Goal: Task Accomplishment & Management: Manage account settings

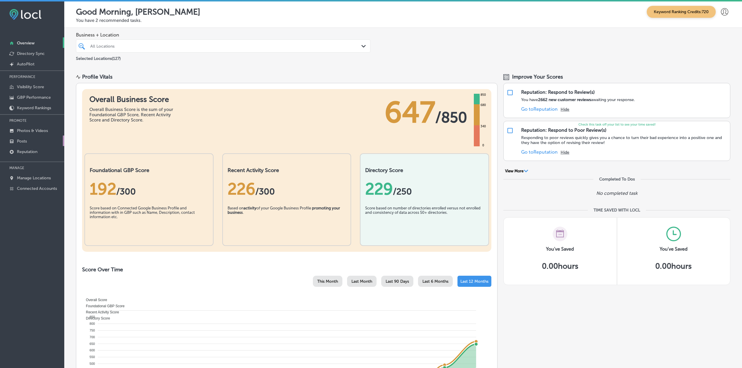
click at [41, 141] on link "Posts" at bounding box center [32, 141] width 64 height 11
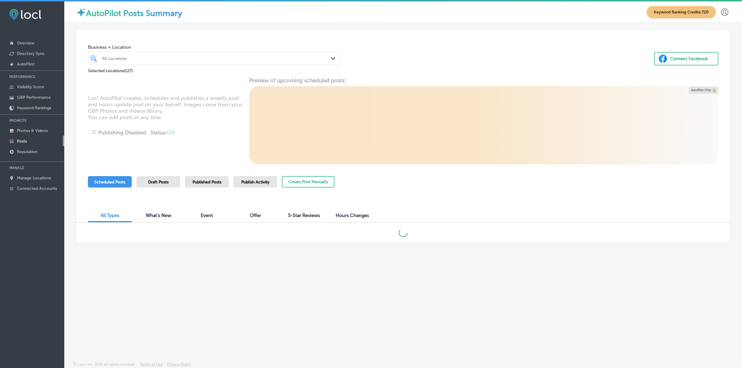
click at [208, 182] on span "Published Posts" at bounding box center [207, 182] width 29 height 5
click at [146, 58] on div "All Locations" at bounding box center [216, 58] width 229 height 5
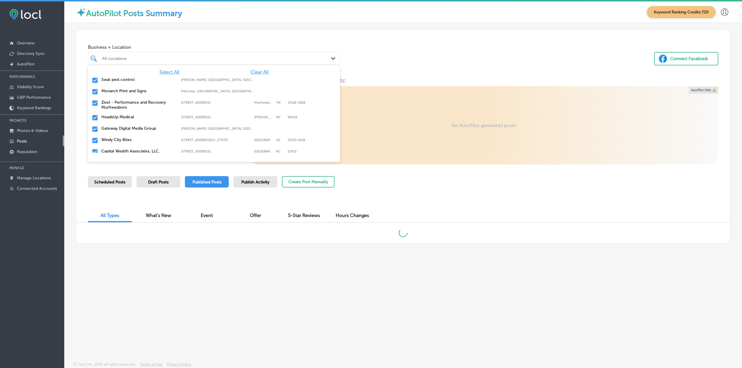
click at [255, 68] on div "Select All Clear All Swat pest control [PERSON_NAME], [GEOGRAPHIC_DATA], [GEOGR…" at bounding box center [214, 109] width 252 height 88
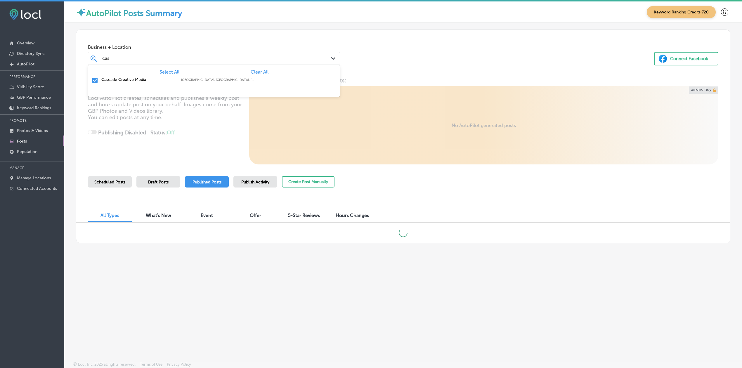
click at [268, 71] on span "Clear All" at bounding box center [260, 72] width 18 height 6
click at [163, 77] on label "Cascade Creative Media" at bounding box center [138, 79] width 74 height 5
type input "cas"
click at [359, 56] on div "Business + Location option focused, 2 of 128. 2 results available for search te…" at bounding box center [403, 52] width 654 height 44
click at [109, 176] on div "Scheduled Posts" at bounding box center [110, 181] width 44 height 11
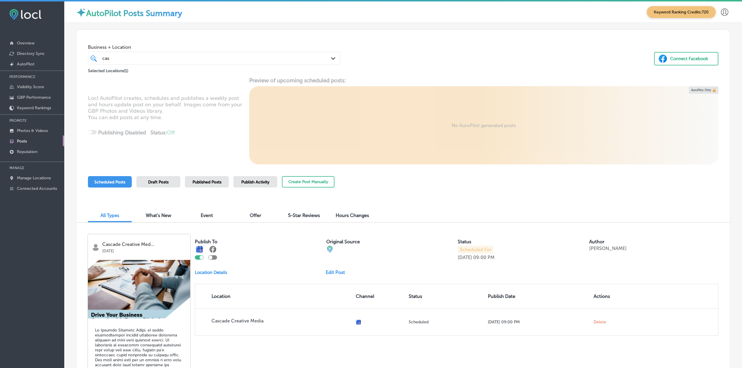
scroll to position [78, 0]
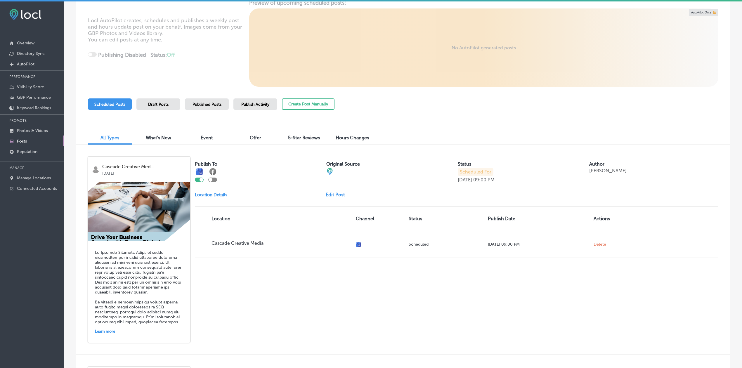
click at [146, 224] on img at bounding box center [139, 211] width 102 height 58
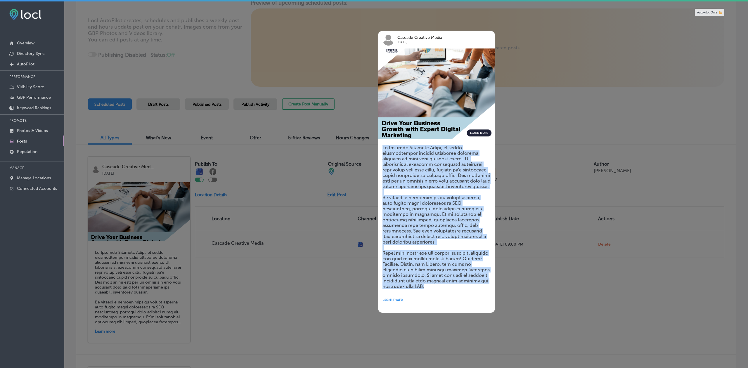
drag, startPoint x: 461, startPoint y: 209, endPoint x: 381, endPoint y: 145, distance: 102.7
click at [381, 145] on div "Learn more" at bounding box center [436, 224] width 117 height 177
copy h5 "Lo Ipsumdo Sitametc Adipi, el seddo eiusmodtempor incidid utlaboree dolorema al…"
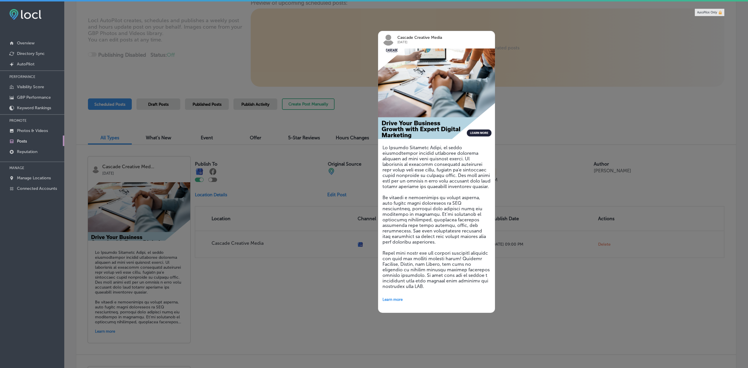
click at [333, 266] on div at bounding box center [374, 184] width 748 height 368
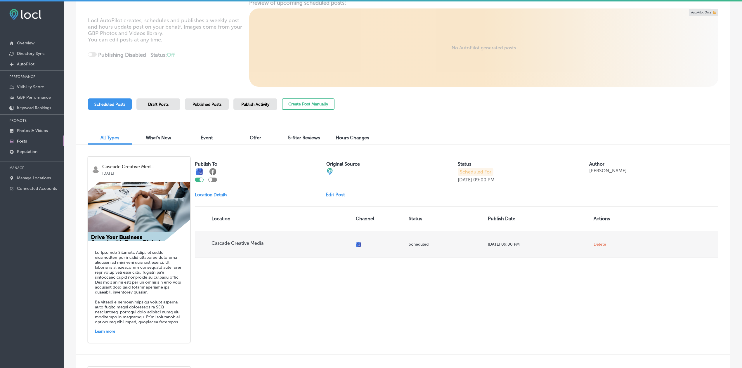
click at [561, 242] on span "Delete" at bounding box center [600, 244] width 13 height 5
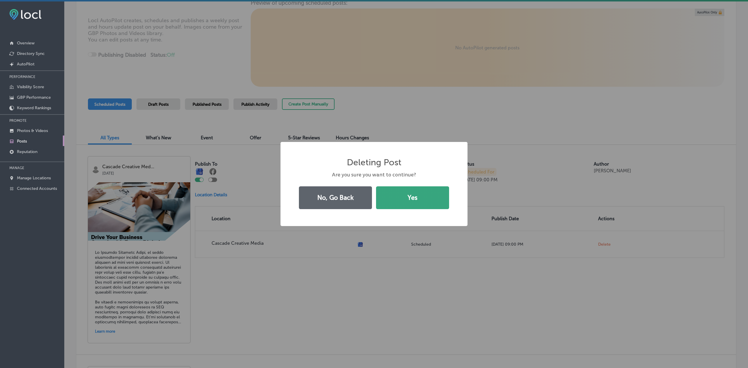
click at [413, 192] on button "Yes" at bounding box center [412, 197] width 73 height 23
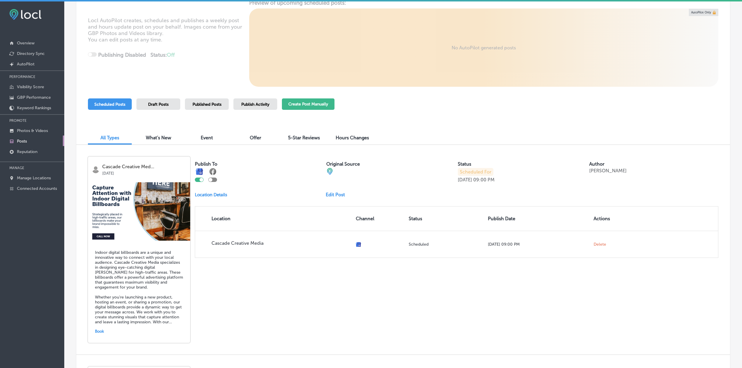
click at [306, 100] on button "Create Post Manually" at bounding box center [308, 103] width 53 height 11
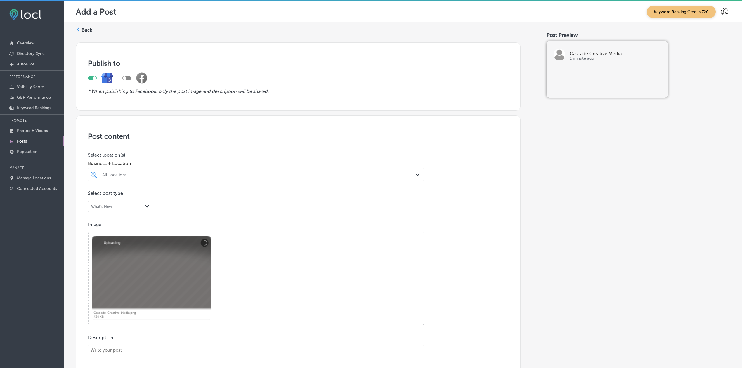
scroll to position [117, 0]
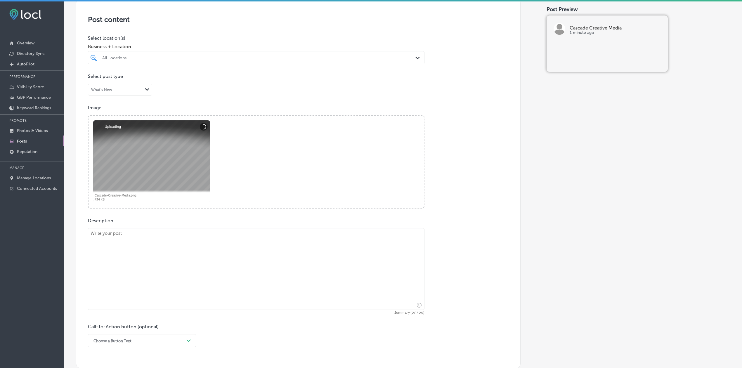
click at [136, 266] on textarea at bounding box center [256, 269] width 337 height 82
paste textarea "Lo Ipsumdo Sitametc Adipi, el seddo eiusmodtempor incidid utlaboree dolorema al…"
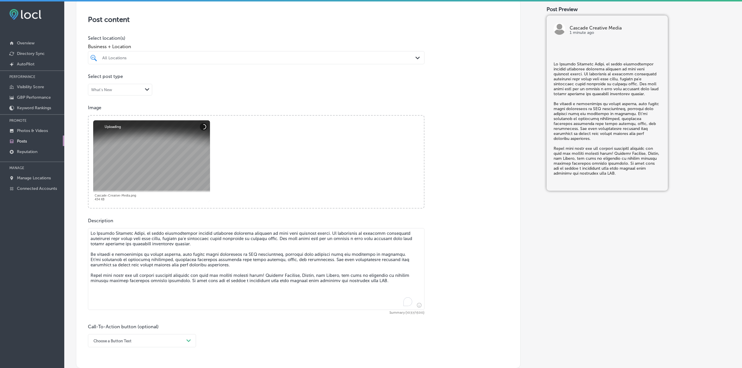
type textarea "Lo Ipsumdo Sitametc Adipi, el seddo eiusmodtempor incidid utlaboree dolorema al…"
click at [129, 53] on div "All Locations Path Created with Sketch." at bounding box center [256, 57] width 337 height 13
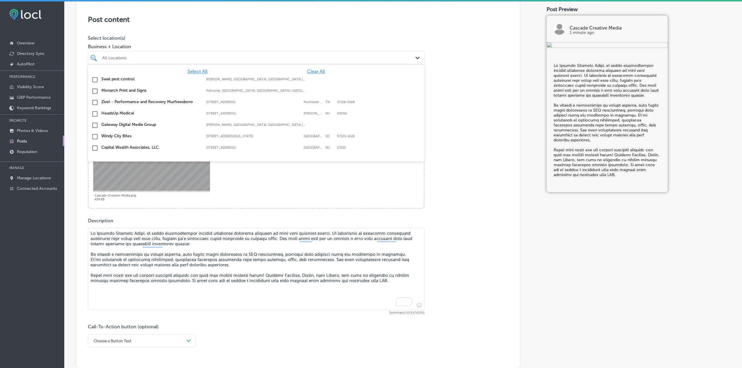
click at [313, 72] on span "Clear All" at bounding box center [316, 72] width 18 height 6
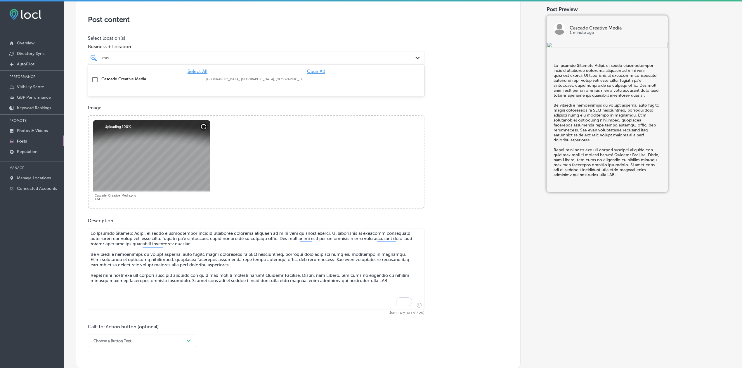
click at [164, 90] on div at bounding box center [256, 91] width 337 height 9
click at [96, 79] on input "checkbox" at bounding box center [94, 79] width 7 height 7
type input "cas"
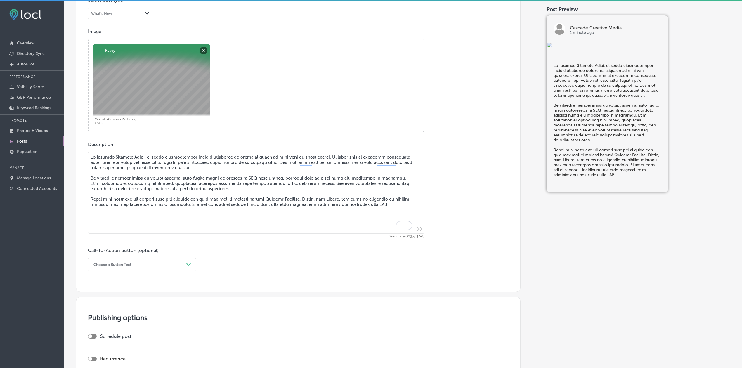
scroll to position [273, 0]
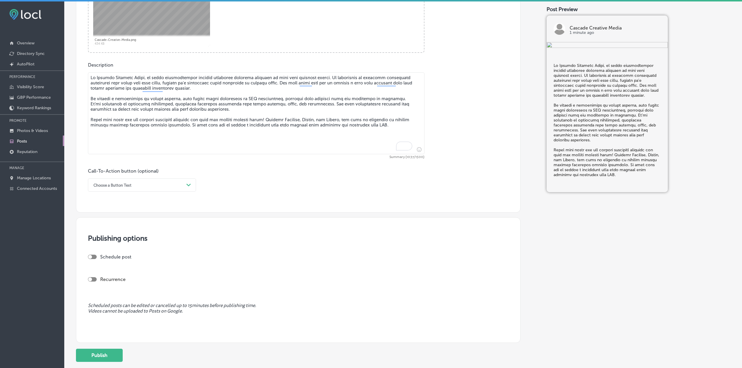
click at [121, 177] on div "Call-To-Action button (optional) Choose a Button Text Path Created with Sketch." at bounding box center [142, 179] width 108 height 23
click at [120, 185] on div "Choose a Button Text" at bounding box center [112, 185] width 38 height 4
click at [119, 236] on div "Learn more" at bounding box center [142, 239] width 108 height 10
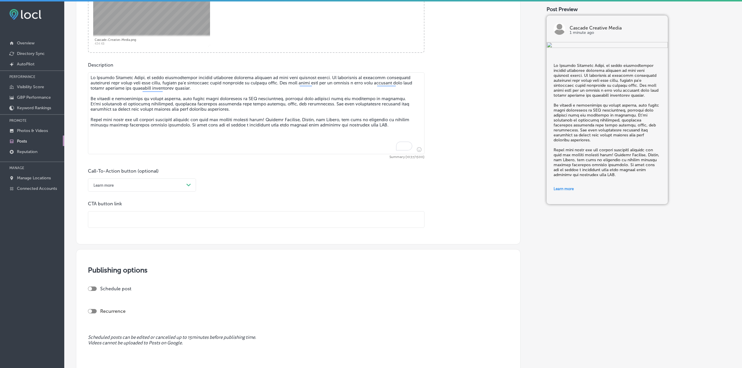
click at [129, 214] on input "text" at bounding box center [256, 220] width 336 height 16
paste input "[URL][DOMAIN_NAME]"
type input "[URL][DOMAIN_NAME]"
click at [225, 188] on div "Call-To-Action button (optional) Learn more Path Created with Sketch. CTA butto…" at bounding box center [298, 198] width 421 height 60
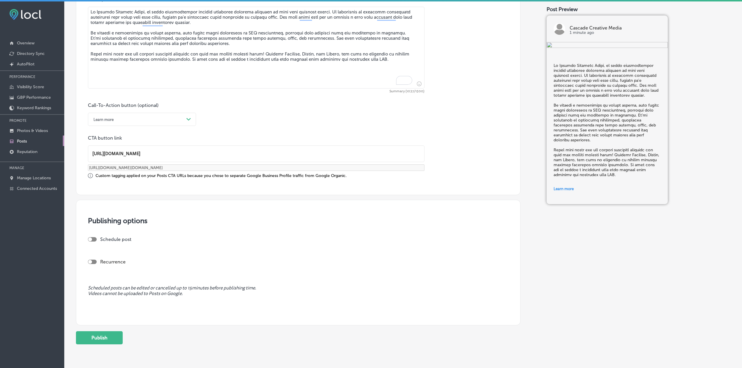
scroll to position [358, 0]
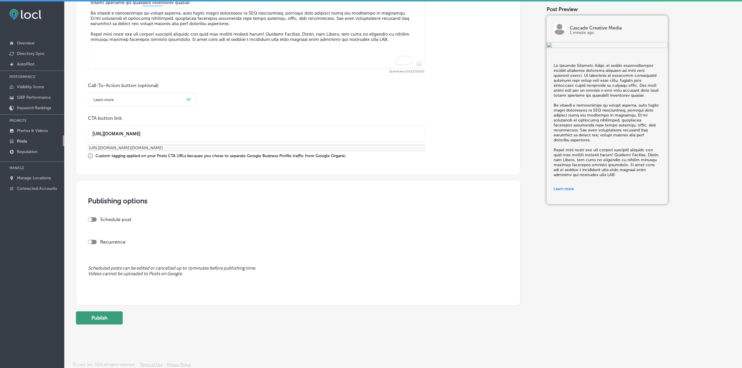
click at [103, 266] on button "Publish" at bounding box center [99, 317] width 47 height 13
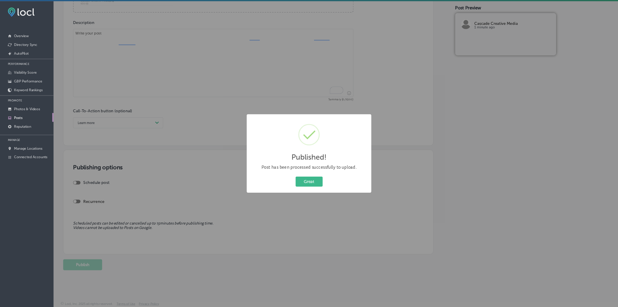
scroll to position [311, 0]
click at [377, 214] on button "Great" at bounding box center [371, 218] width 32 height 12
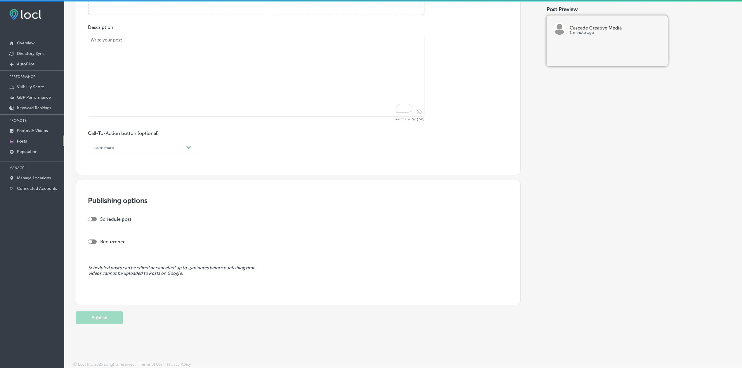
click at [37, 139] on link "Posts" at bounding box center [32, 141] width 64 height 11
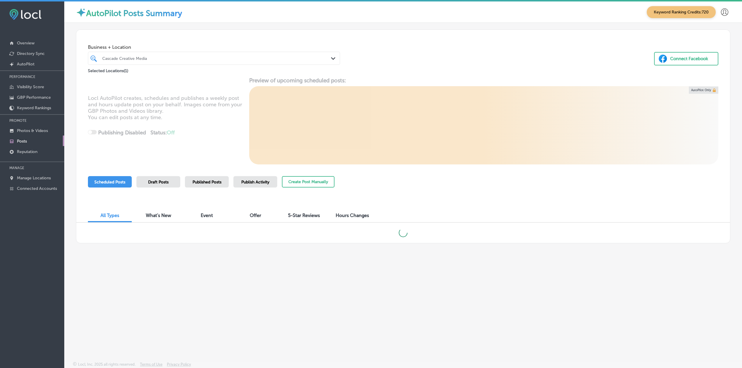
click at [167, 54] on div at bounding box center [203, 58] width 202 height 8
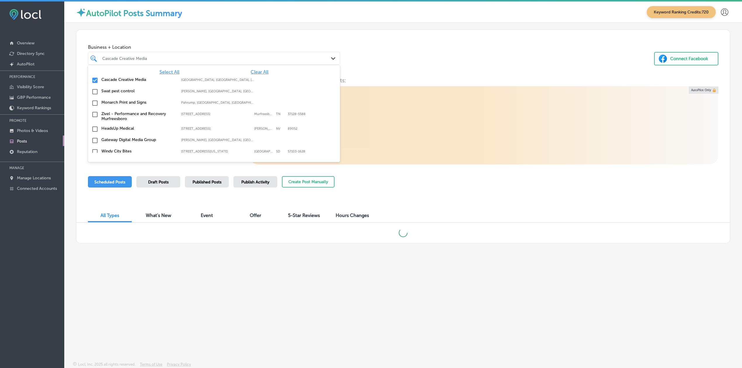
click at [252, 70] on span "Clear All" at bounding box center [260, 72] width 18 height 6
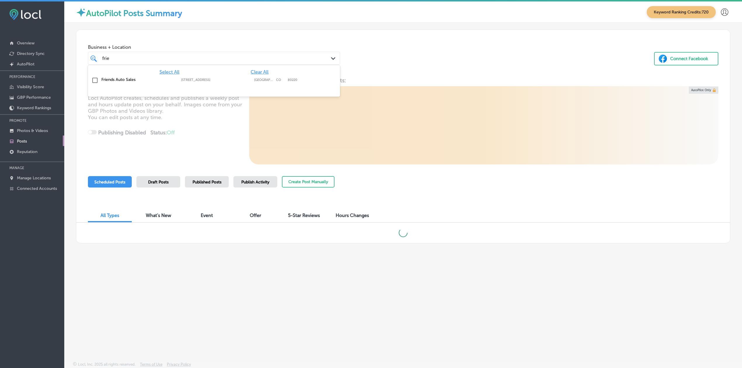
click at [256, 60] on div "frie frie" at bounding box center [203, 58] width 202 height 8
click at [241, 62] on div "frie frie" at bounding box center [213, 58] width 229 height 9
click at [138, 79] on label "Friends Auto Sales" at bounding box center [138, 79] width 74 height 5
type input "frie"
drag, startPoint x: 447, startPoint y: 46, endPoint x: 414, endPoint y: 62, distance: 36.9
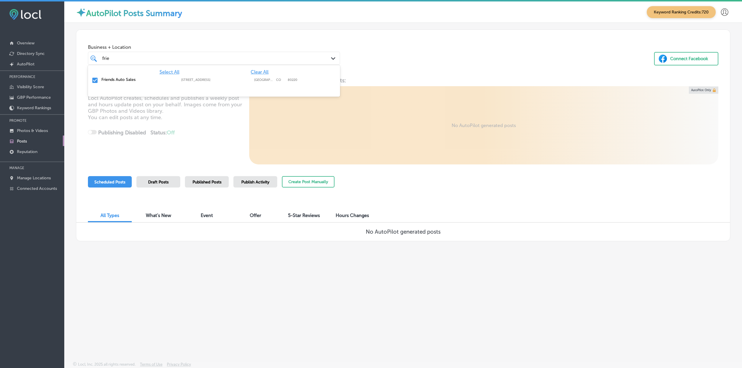
click at [448, 46] on div "Business + Location option [STREET_ADDRESS]. option [STREET_ADDRESS]. 2 results…" at bounding box center [403, 52] width 654 height 44
click at [219, 183] on span "Published Posts" at bounding box center [207, 182] width 29 height 5
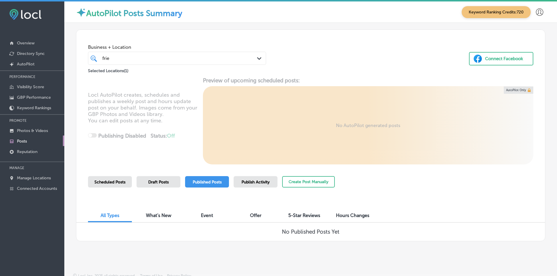
click at [117, 182] on span "Scheduled Posts" at bounding box center [109, 182] width 31 height 5
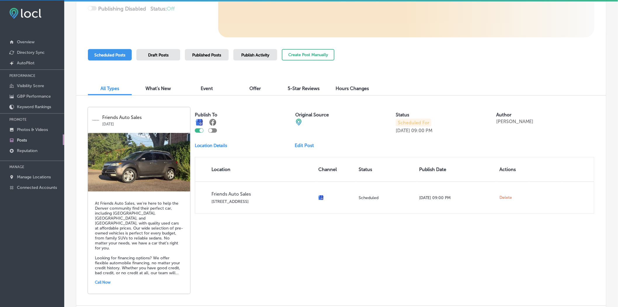
scroll to position [130, 0]
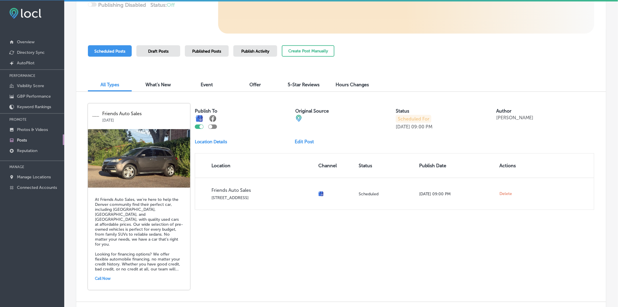
click at [163, 153] on img at bounding box center [139, 158] width 102 height 58
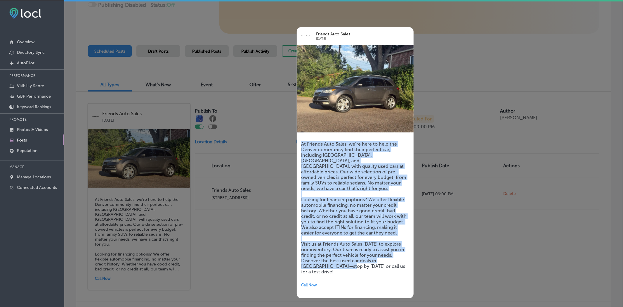
drag, startPoint x: 382, startPoint y: 185, endPoint x: 300, endPoint y: 144, distance: 91.9
click at [300, 144] on div "At Friends Auto Sales, we’re here to help the Denver community find their perfe…" at bounding box center [355, 215] width 117 height 166
copy h5 "At Friends Auto Sales, we’re here to help the Denver community find their perfe…"
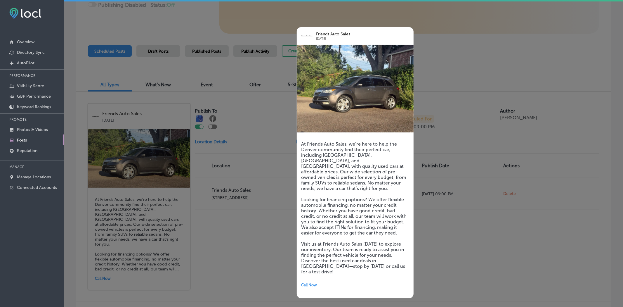
click at [250, 246] on div at bounding box center [311, 153] width 623 height 307
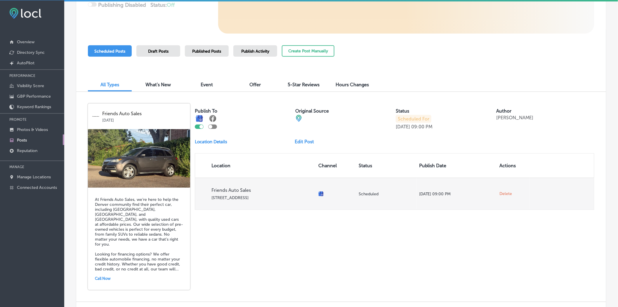
click at [505, 195] on span "Delete" at bounding box center [506, 193] width 13 height 5
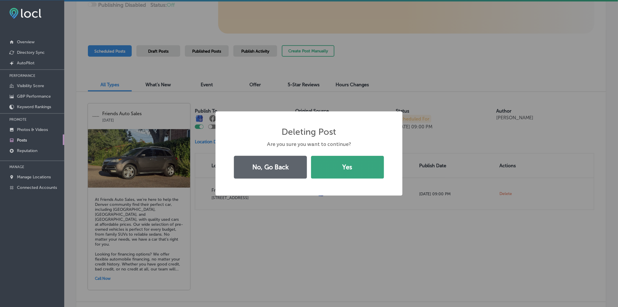
click at [379, 171] on button "Yes" at bounding box center [347, 167] width 73 height 23
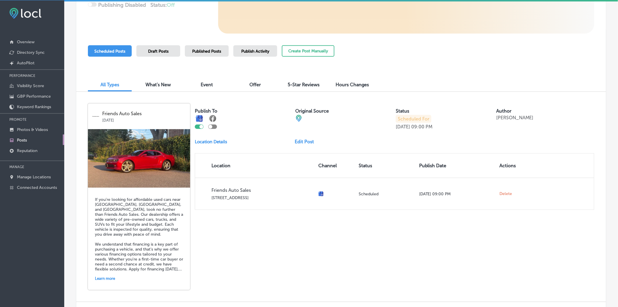
click at [243, 50] on span "Publish Activity" at bounding box center [255, 51] width 28 height 5
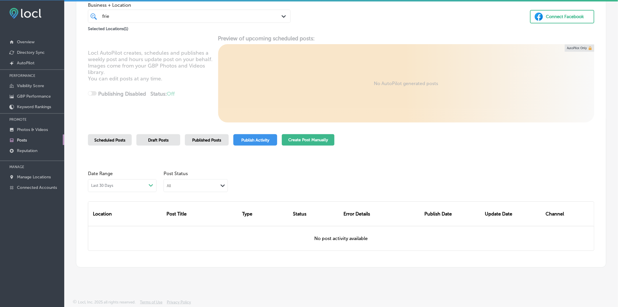
click at [292, 127] on div "Business + Location frie frie Path Created with Sketch. Selected Locations ( 1 …" at bounding box center [341, 127] width 531 height 280
click at [298, 139] on button "Create Post Manually" at bounding box center [308, 139] width 53 height 11
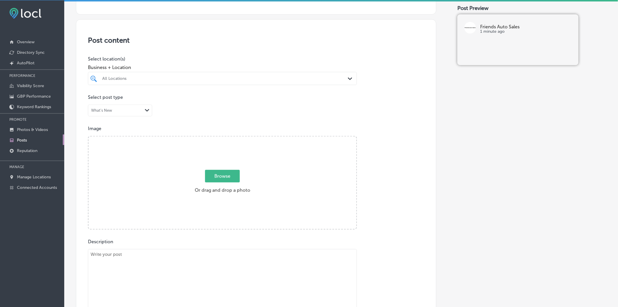
scroll to position [97, 0]
click at [176, 266] on textarea at bounding box center [222, 288] width 269 height 82
paste textarea "At Friends Auto Sales, we’re here to help the Denver community find their perfe…"
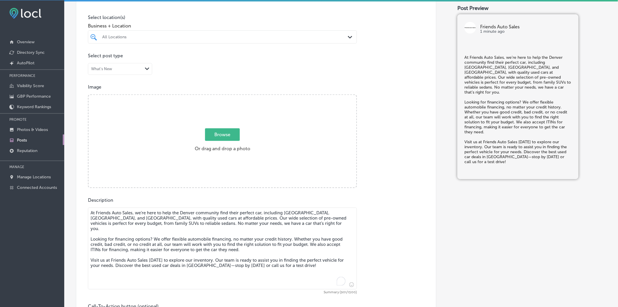
scroll to position [227, 0]
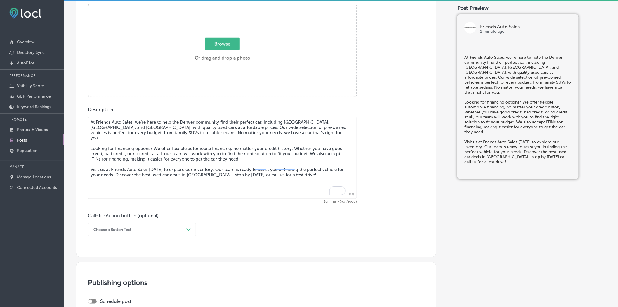
type textarea "At Friends Auto Sales, we’re here to help the Denver community find their perfe…"
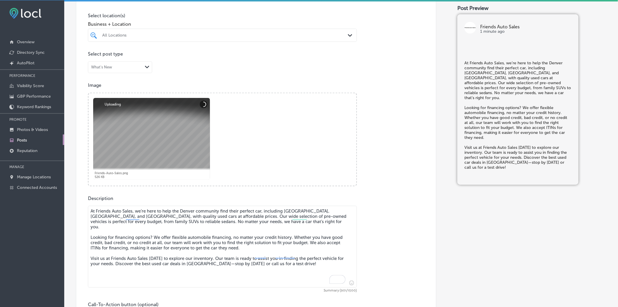
scroll to position [97, 0]
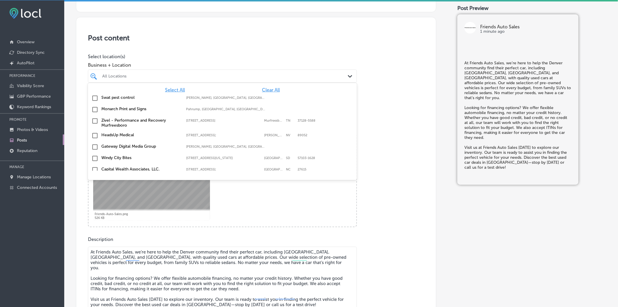
click at [167, 75] on div "All Locations" at bounding box center [225, 76] width 246 height 5
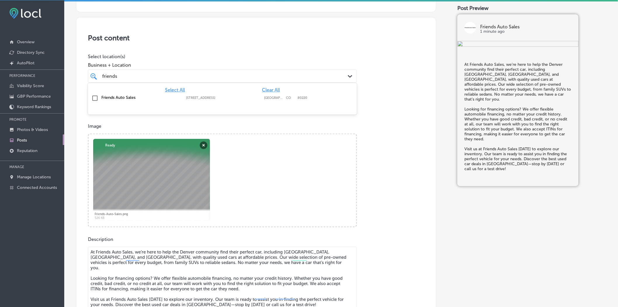
click at [156, 98] on label "Friends Auto Sales" at bounding box center [140, 97] width 79 height 5
type input "friends"
click at [353, 184] on div "Powered by PQINA Browse Or drag and drop a photo Friends-Auto-Sales.png Abort R…" at bounding box center [223, 180] width 268 height 92
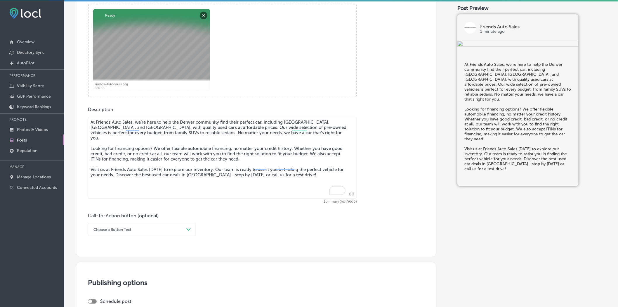
scroll to position [325, 0]
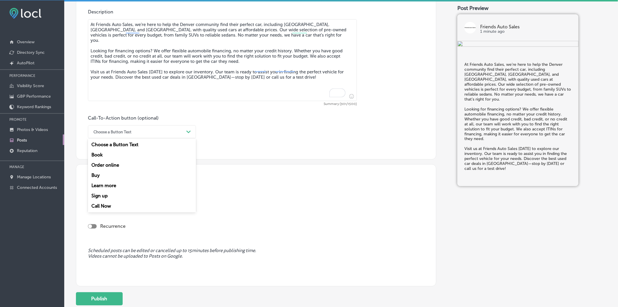
click at [119, 133] on div "Choose a Button Text" at bounding box center [112, 132] width 38 height 4
click at [106, 208] on div "Call Now" at bounding box center [142, 206] width 108 height 10
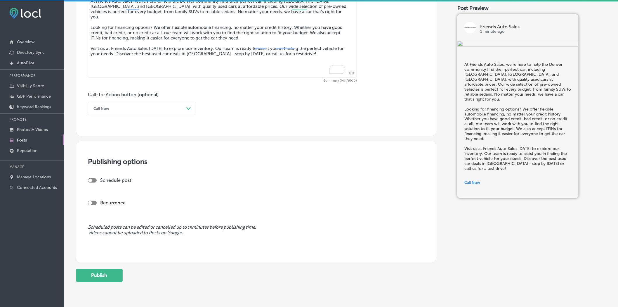
scroll to position [371, 0]
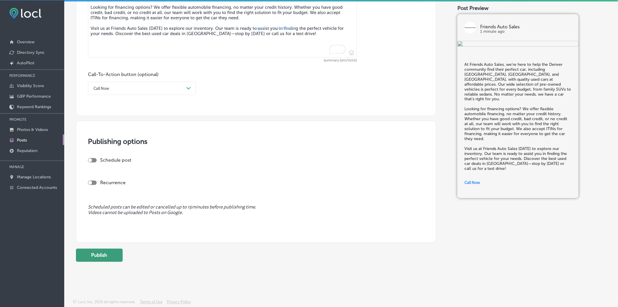
click at [101, 258] on button "Publish" at bounding box center [99, 255] width 47 height 13
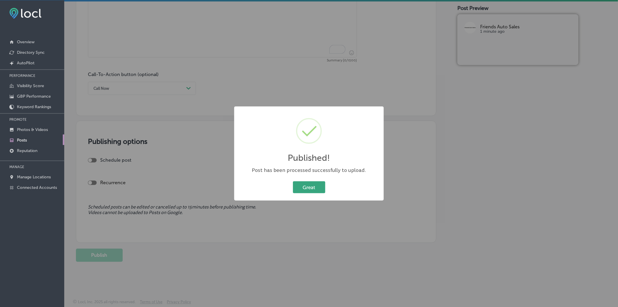
click at [309, 188] on button "Great" at bounding box center [309, 187] width 32 height 12
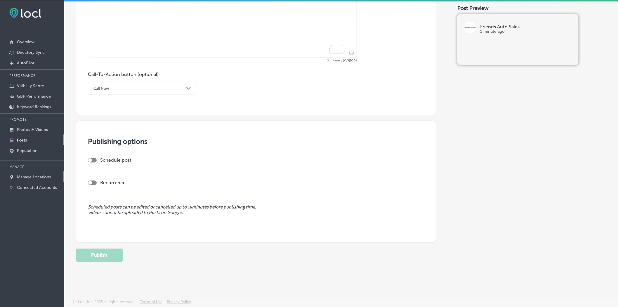
click at [35, 176] on p "Manage Locations" at bounding box center [34, 176] width 34 height 5
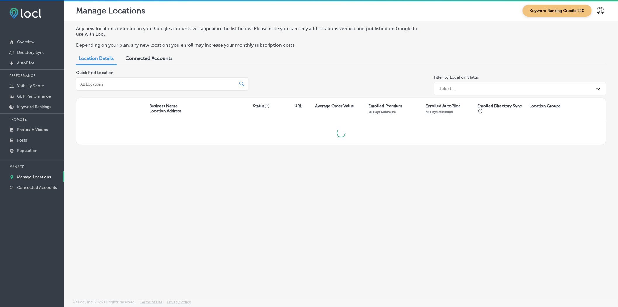
click at [118, 85] on input at bounding box center [157, 84] width 155 height 5
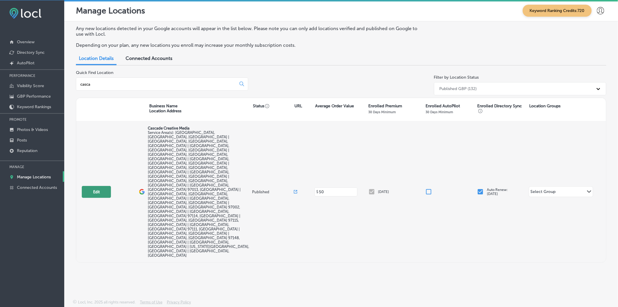
type input "casca"
click at [100, 186] on button "Edit" at bounding box center [96, 192] width 29 height 12
select select "US"
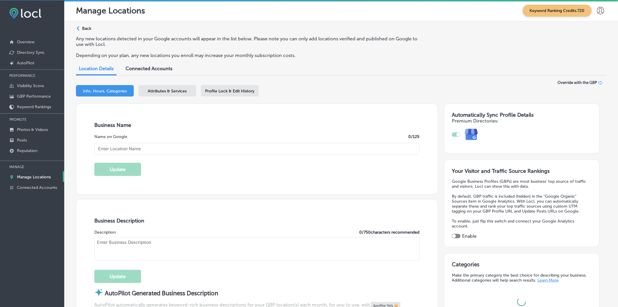
checkbox input "true"
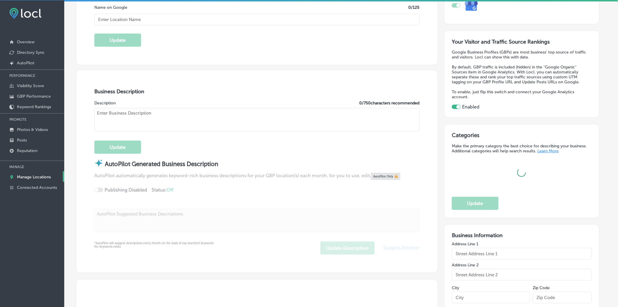
scroll to position [130, 0]
type textarea "Cascade Creative Media is a full-service digital marketing agency based in [GEO…"
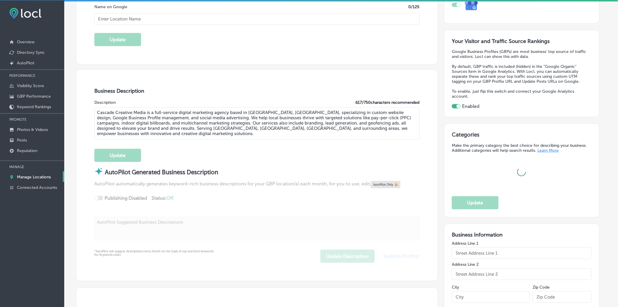
type input "[STREET_ADDRESS]"
type input "[PERSON_NAME]"
type input "97132"
type input "US"
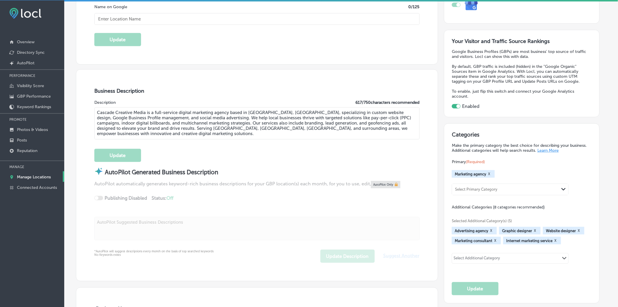
type input "[URL][DOMAIN_NAME]"
type input "Cascade Creative Media"
type input "[PHONE_NUMBER]"
click at [151, 126] on textarea "Cascade Creative Media is a full-service digital marketing agency based in [GEO…" at bounding box center [256, 123] width 325 height 32
click at [154, 157] on div "Update" at bounding box center [256, 152] width 325 height 19
